Goal: Find specific page/section: Find specific page/section

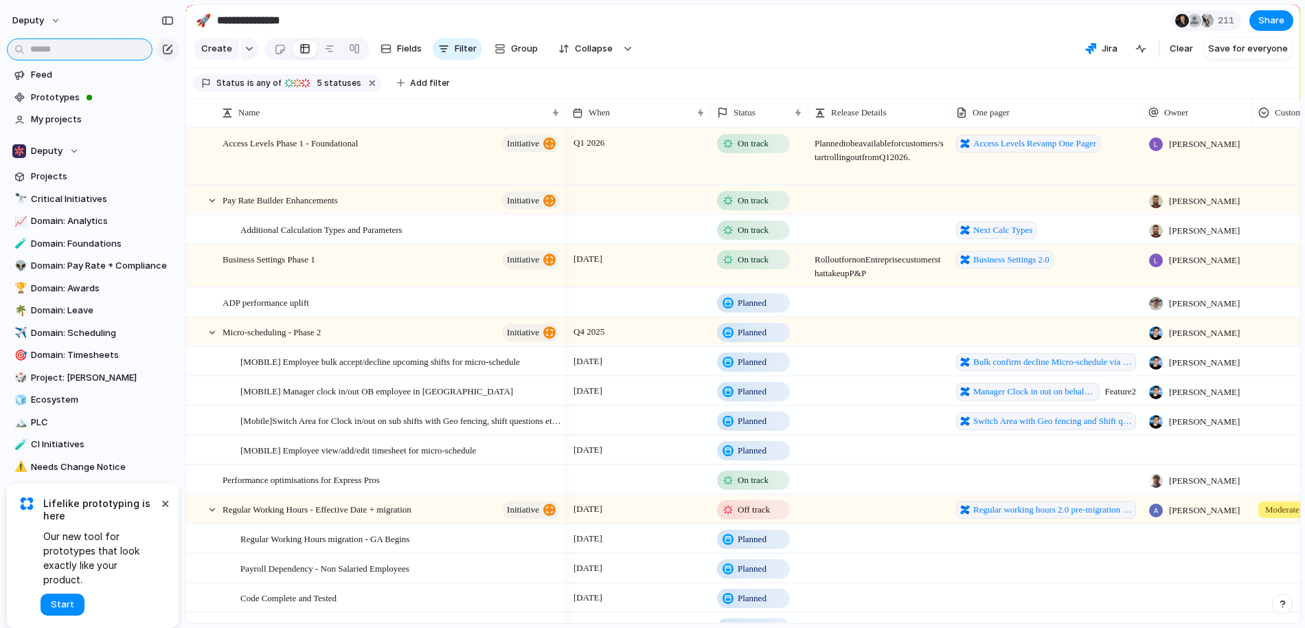
click at [87, 50] on input "text" at bounding box center [80, 49] width 146 height 22
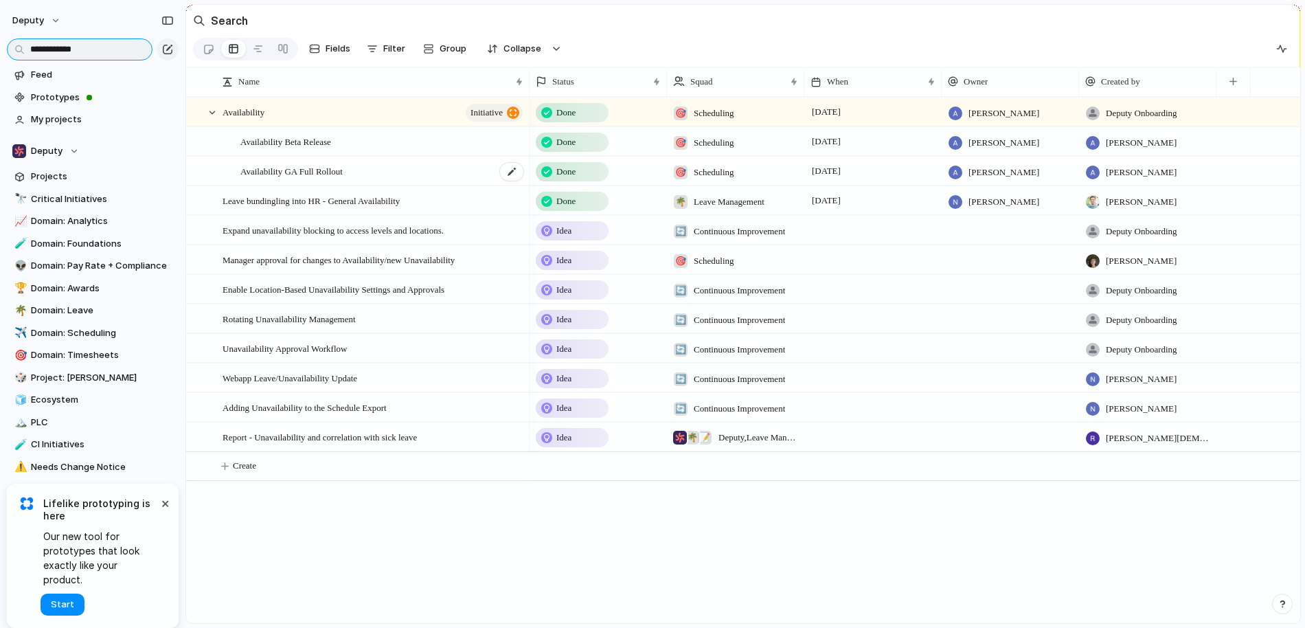
type input "**********"
click at [306, 175] on span "Availability GA Full Rollout" at bounding box center [291, 171] width 102 height 16
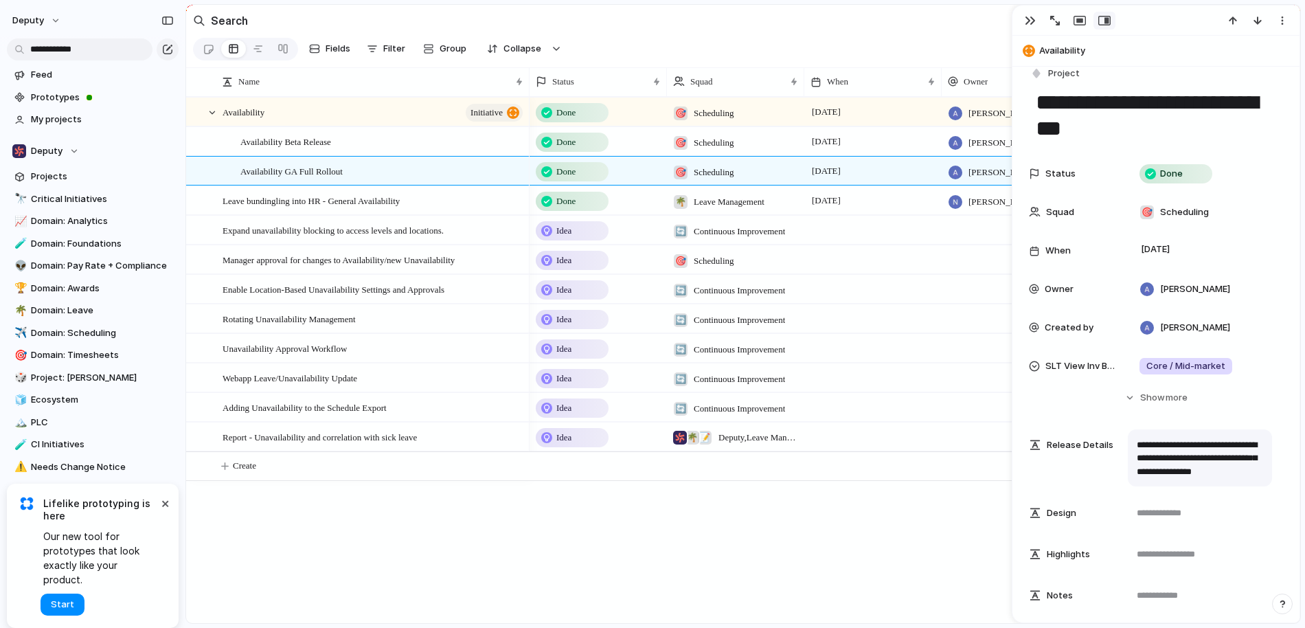
scroll to position [17, 0]
